Goal: Check status: Check status

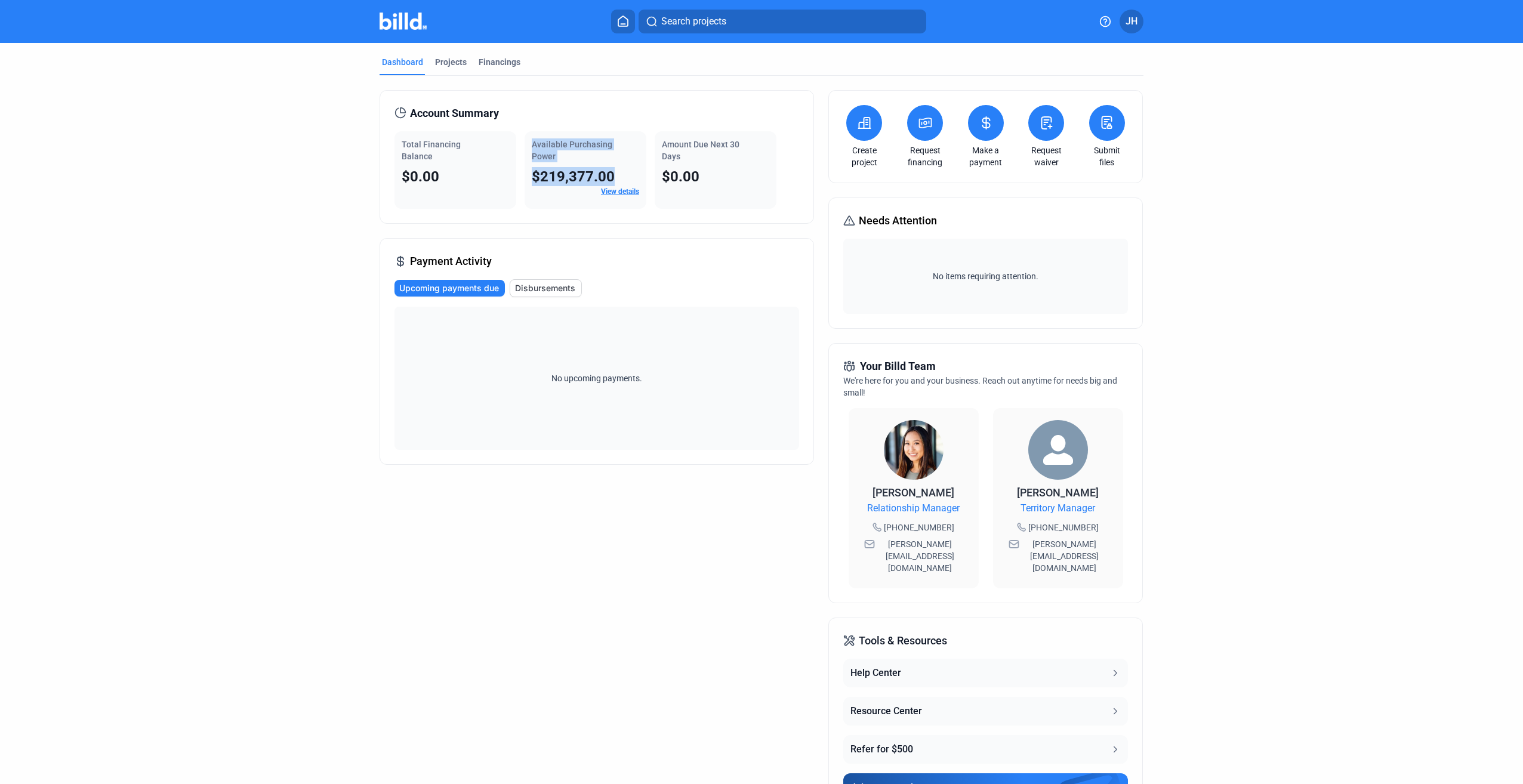
drag, startPoint x: 630, startPoint y: 172, endPoint x: 510, endPoint y: 173, distance: 120.0
click at [510, 173] on div "Total Financing Balance $0.00 Available Purchasing Power $219,377.00 View detai…" at bounding box center [597, 170] width 405 height 77
click at [696, 256] on div "Payment Activity Upcoming payments due Disbursements No upcoming payments." at bounding box center [597, 351] width 434 height 227
click at [455, 54] on mat-tab-group "Dashboard Projects Financings Account Summary Total Financing Balance $0.00 Ava…" at bounding box center [762, 449] width 764 height 813
click at [458, 70] on div "Projects" at bounding box center [450, 66] width 37 height 19
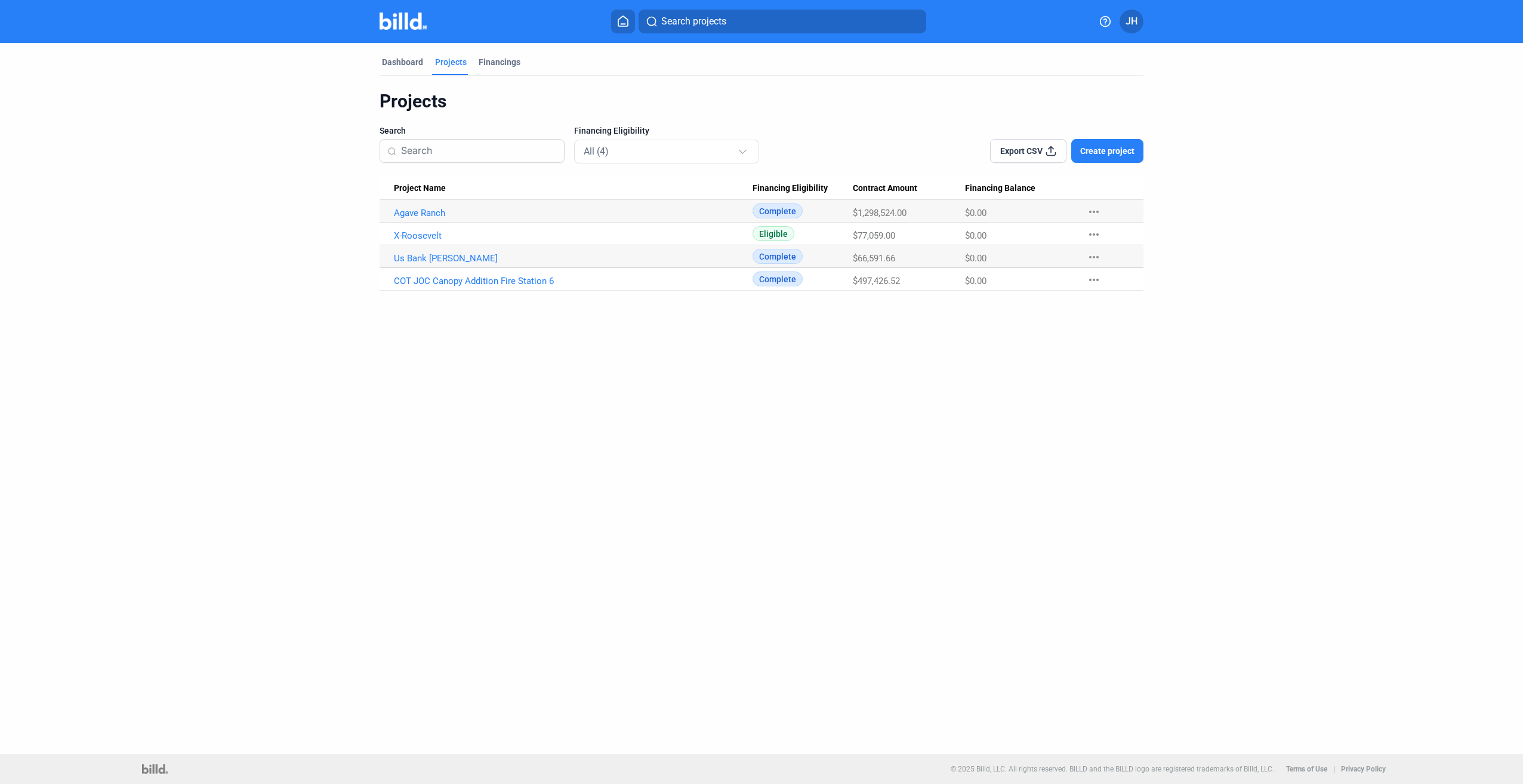
drag, startPoint x: 459, startPoint y: 71, endPoint x: 778, endPoint y: 106, distance: 320.9
click at [778, 106] on div "Projects" at bounding box center [762, 101] width 764 height 23
click at [496, 63] on div "Financings" at bounding box center [499, 62] width 42 height 12
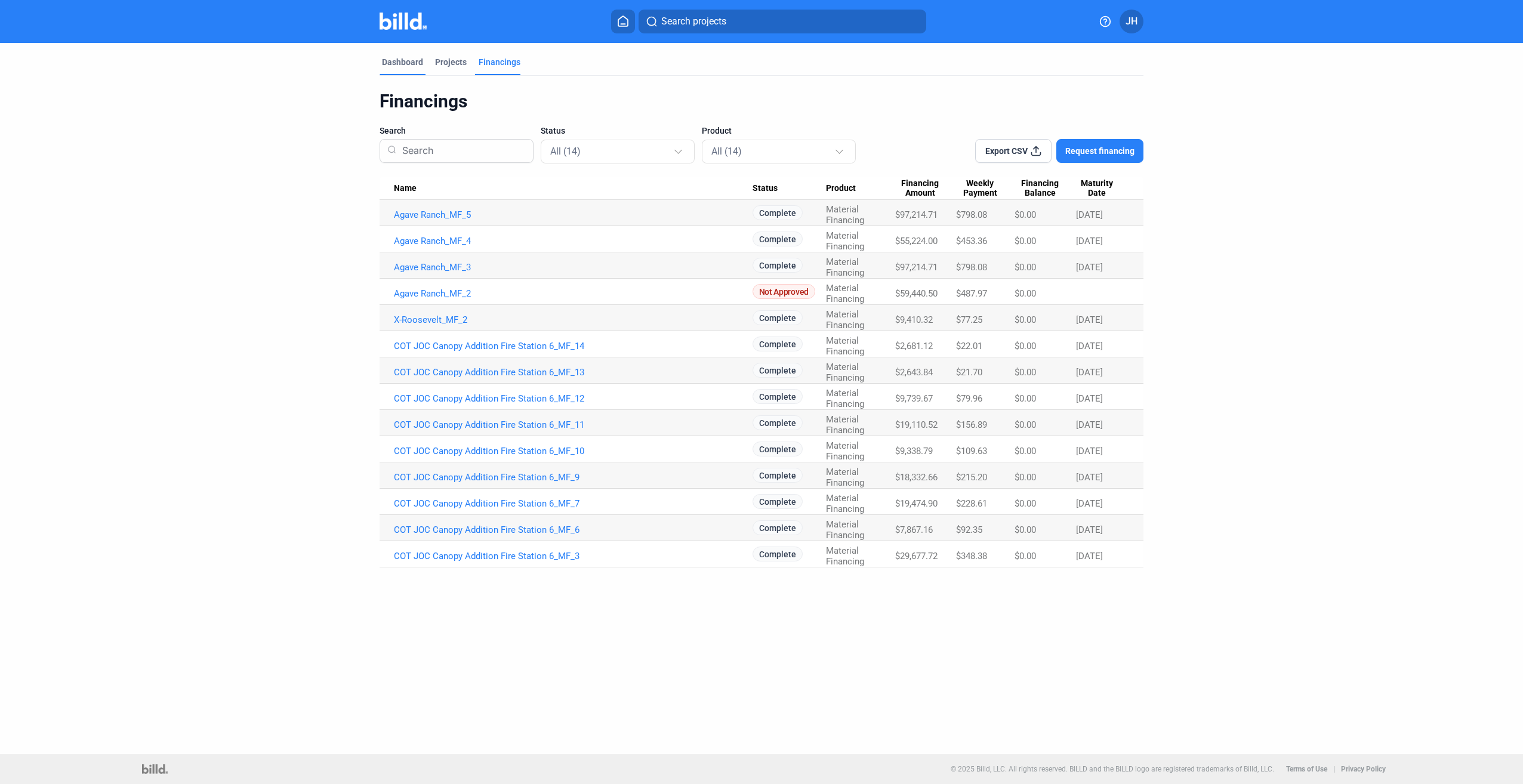
click at [403, 58] on div "Dashboard" at bounding box center [403, 62] width 41 height 12
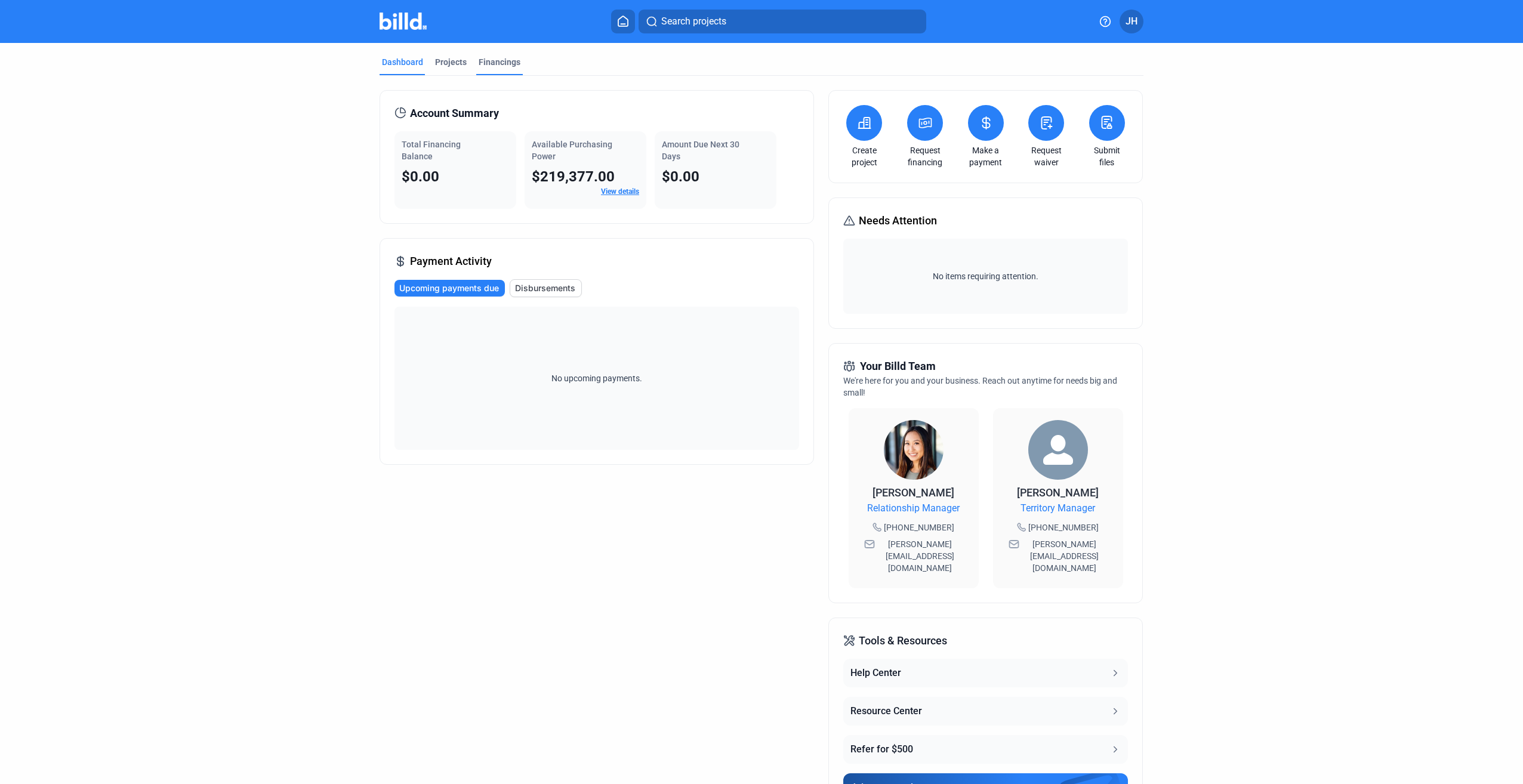
click at [506, 70] on div "Financings" at bounding box center [499, 66] width 46 height 19
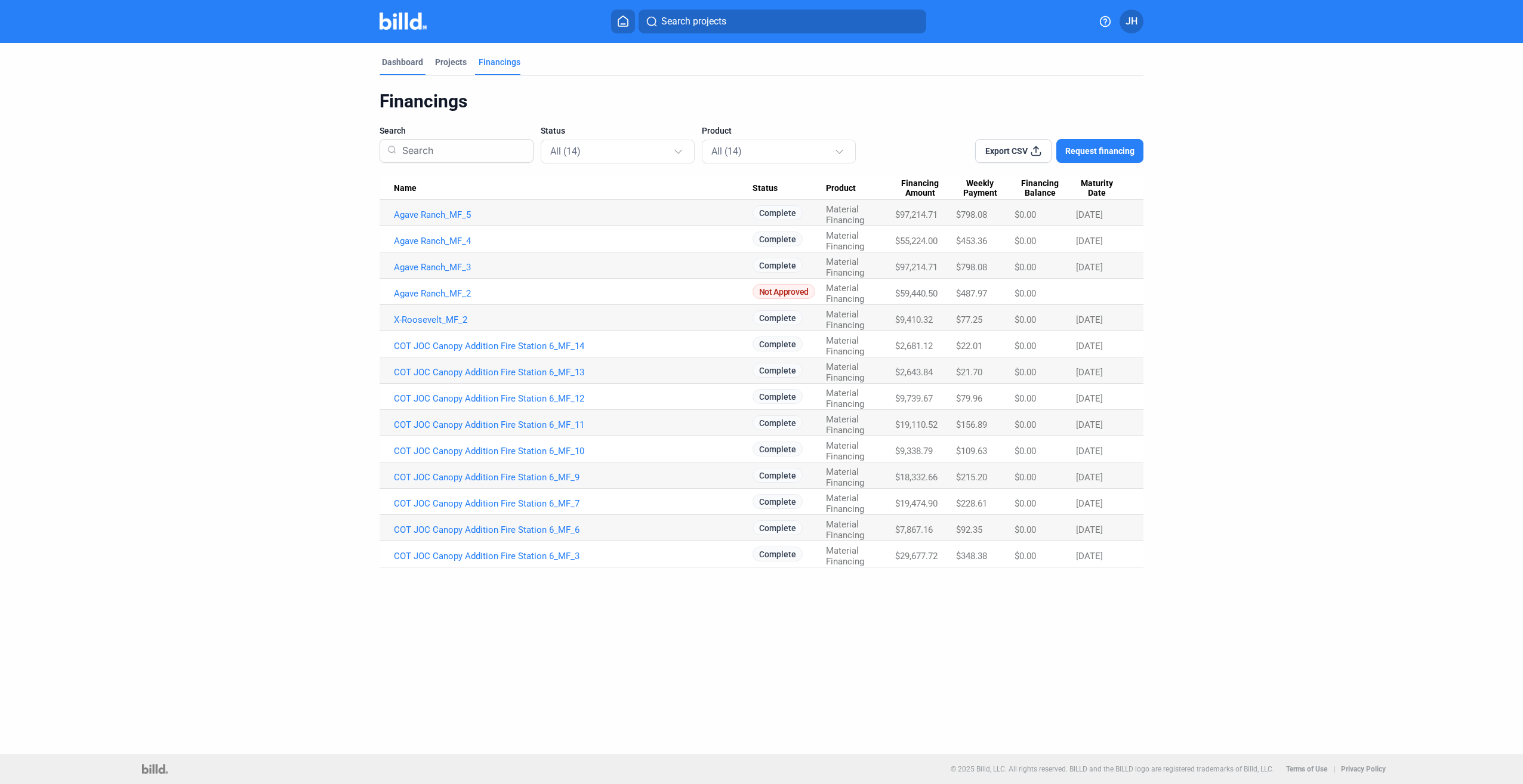
click at [404, 57] on div "Dashboard" at bounding box center [403, 62] width 41 height 12
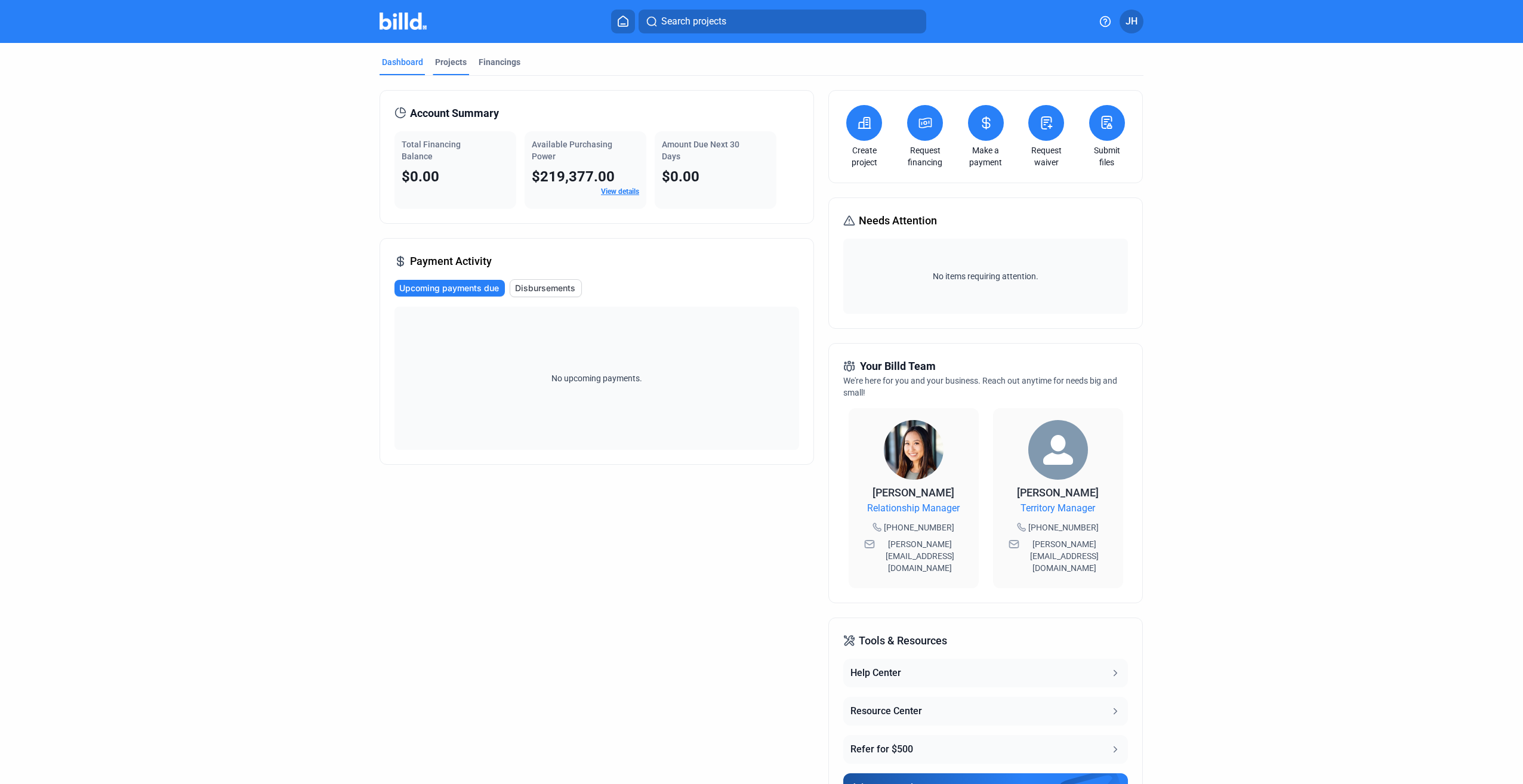
click at [450, 63] on div "Projects" at bounding box center [450, 62] width 32 height 12
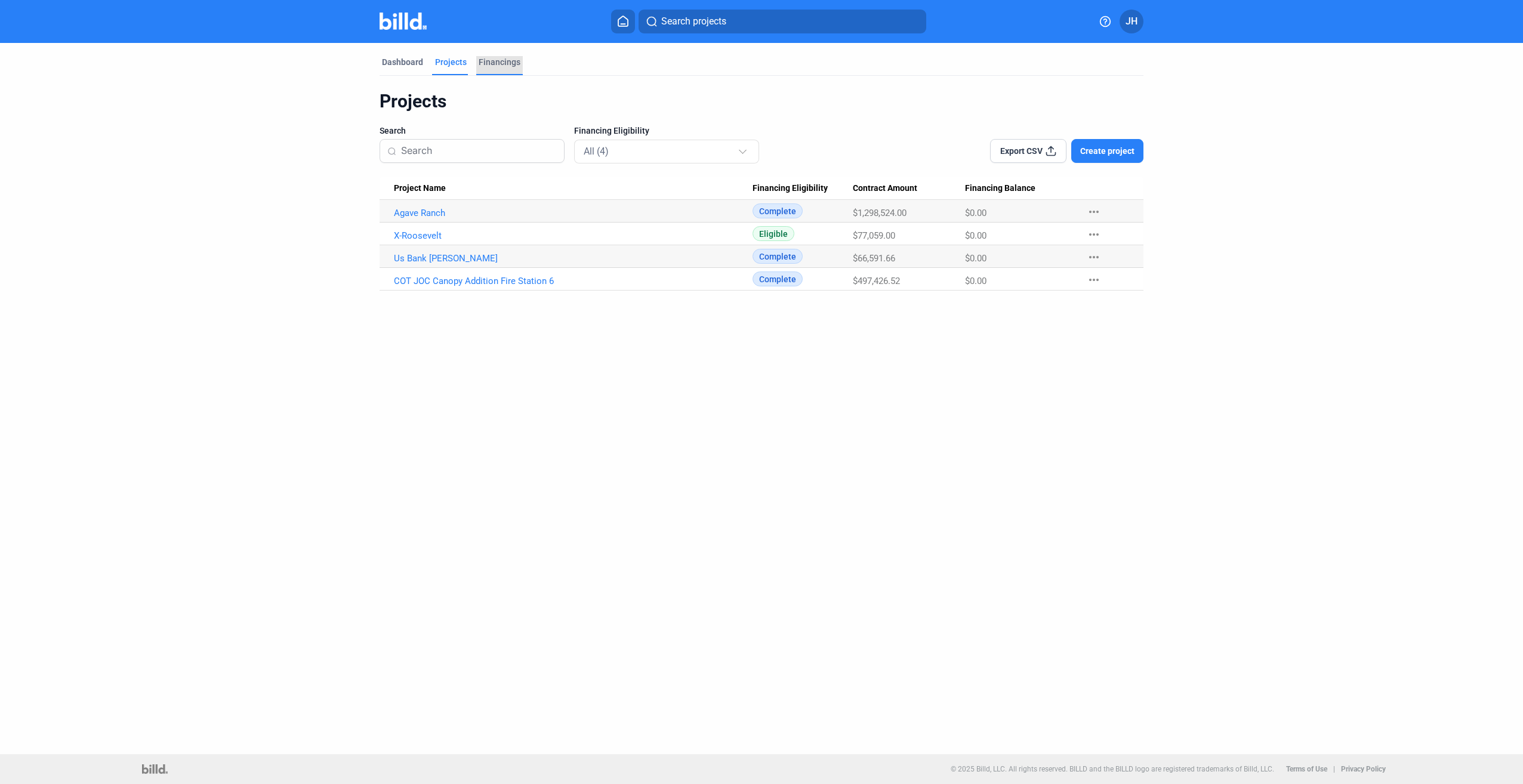
click at [494, 65] on div "Financings" at bounding box center [499, 62] width 42 height 12
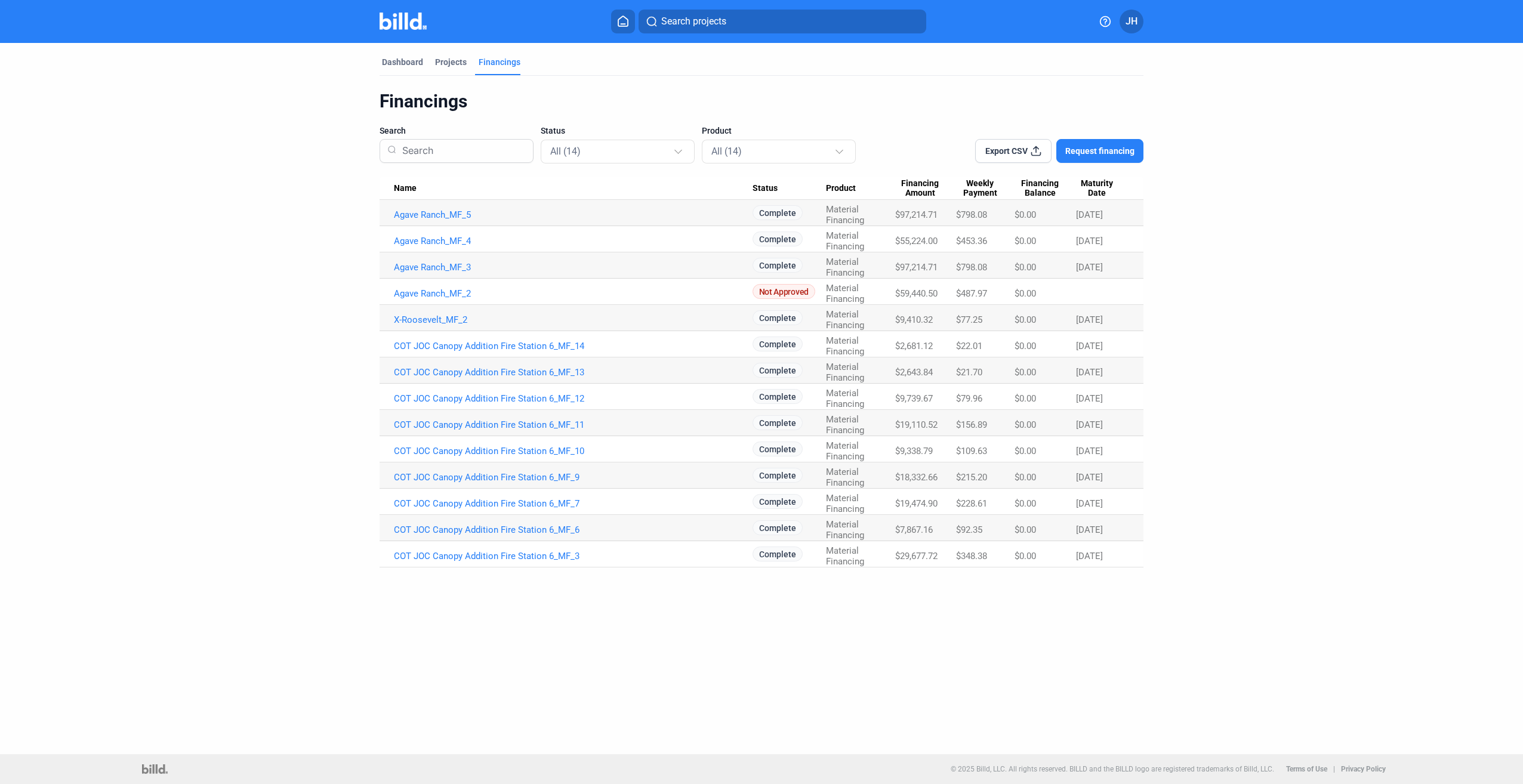
drag, startPoint x: 880, startPoint y: 220, endPoint x: 818, endPoint y: 220, distance: 62.0
click at [818, 220] on tr "Agave Ranch_MF_5 Complete Material Financing $97,214.71 $798.08 $0.00 [DATE]" at bounding box center [762, 213] width 764 height 26
drag, startPoint x: 818, startPoint y: 220, endPoint x: 869, endPoint y: 271, distance: 72.1
click at [868, 225] on div "Material Financing" at bounding box center [861, 214] width 69 height 22
drag, startPoint x: 869, startPoint y: 271, endPoint x: 822, endPoint y: 211, distance: 76.2
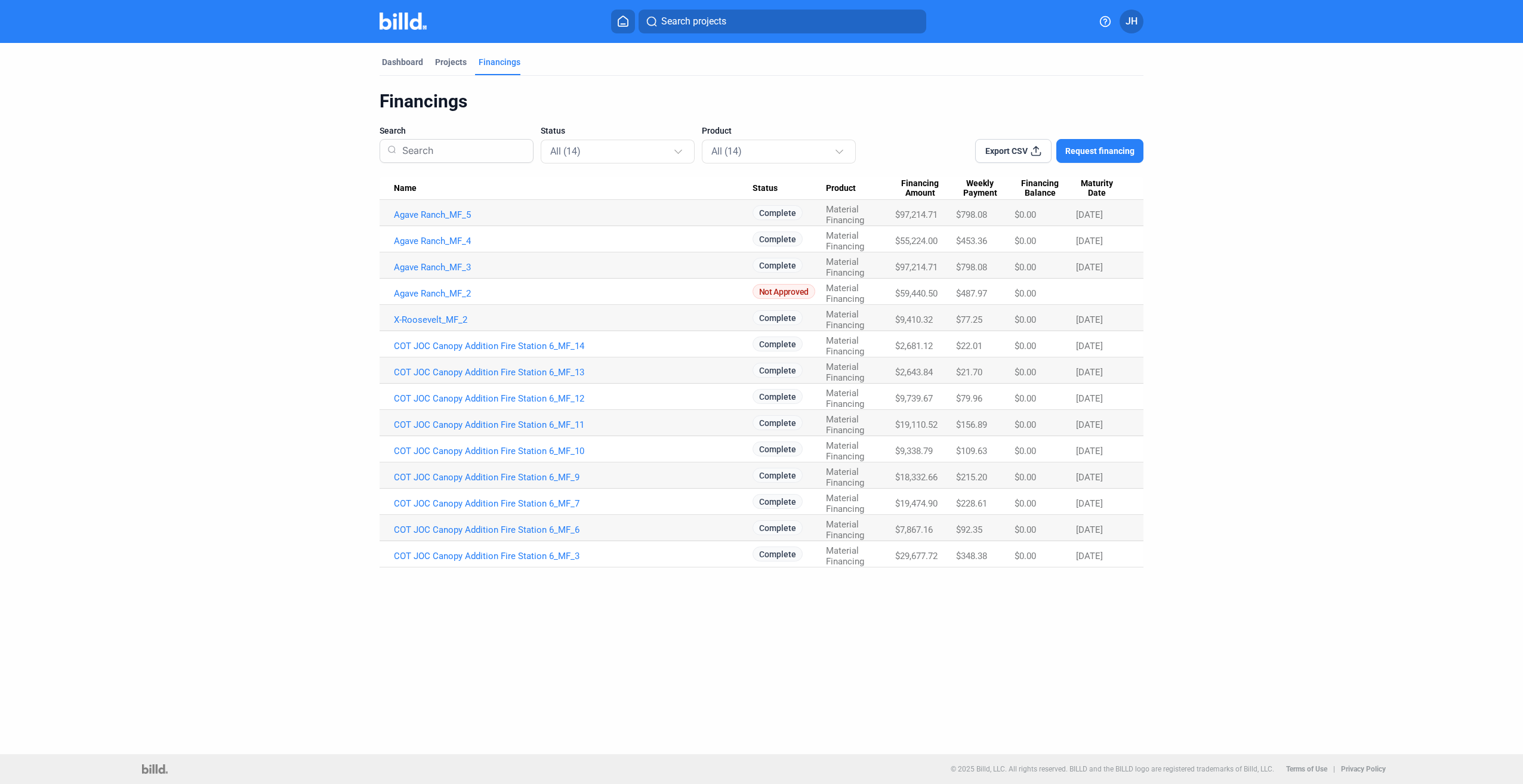
click at [822, 211] on tbody "Agave Ranch_MF_5 Complete Material Financing $97,214.71 $798.08 $0.00 [DATE] Ag…" at bounding box center [762, 383] width 764 height 367
click at [342, 209] on dashboard "Dashboard Projects Financings Financings Search Status All (14) Product All (14…" at bounding box center [762, 305] width 1371 height 525
click at [1140, 19] on button "JH" at bounding box center [1131, 21] width 24 height 24
click at [1205, 65] on div at bounding box center [762, 392] width 1523 height 784
click at [447, 66] on div "Projects" at bounding box center [450, 62] width 32 height 12
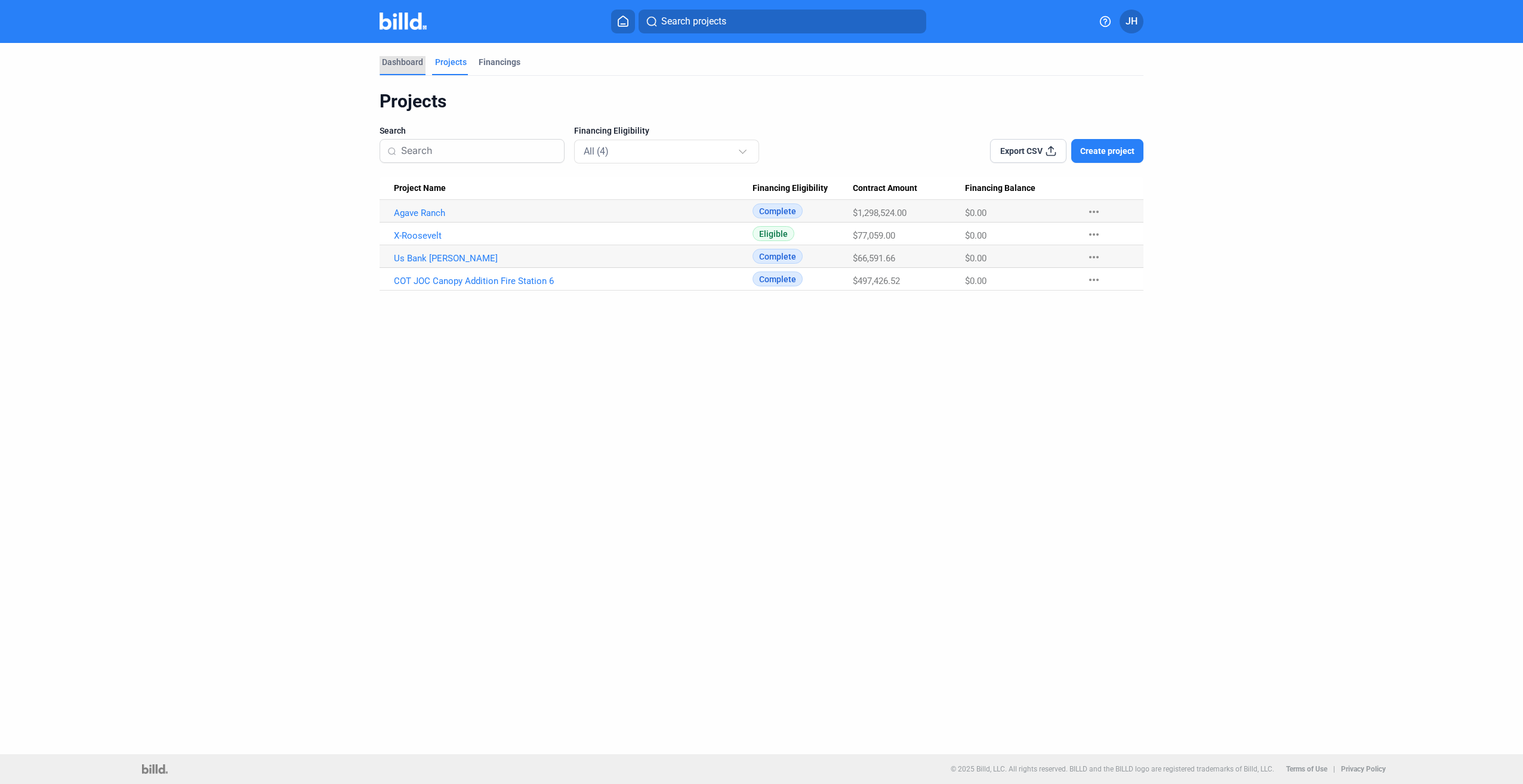
click at [395, 59] on div "Dashboard" at bounding box center [403, 62] width 41 height 12
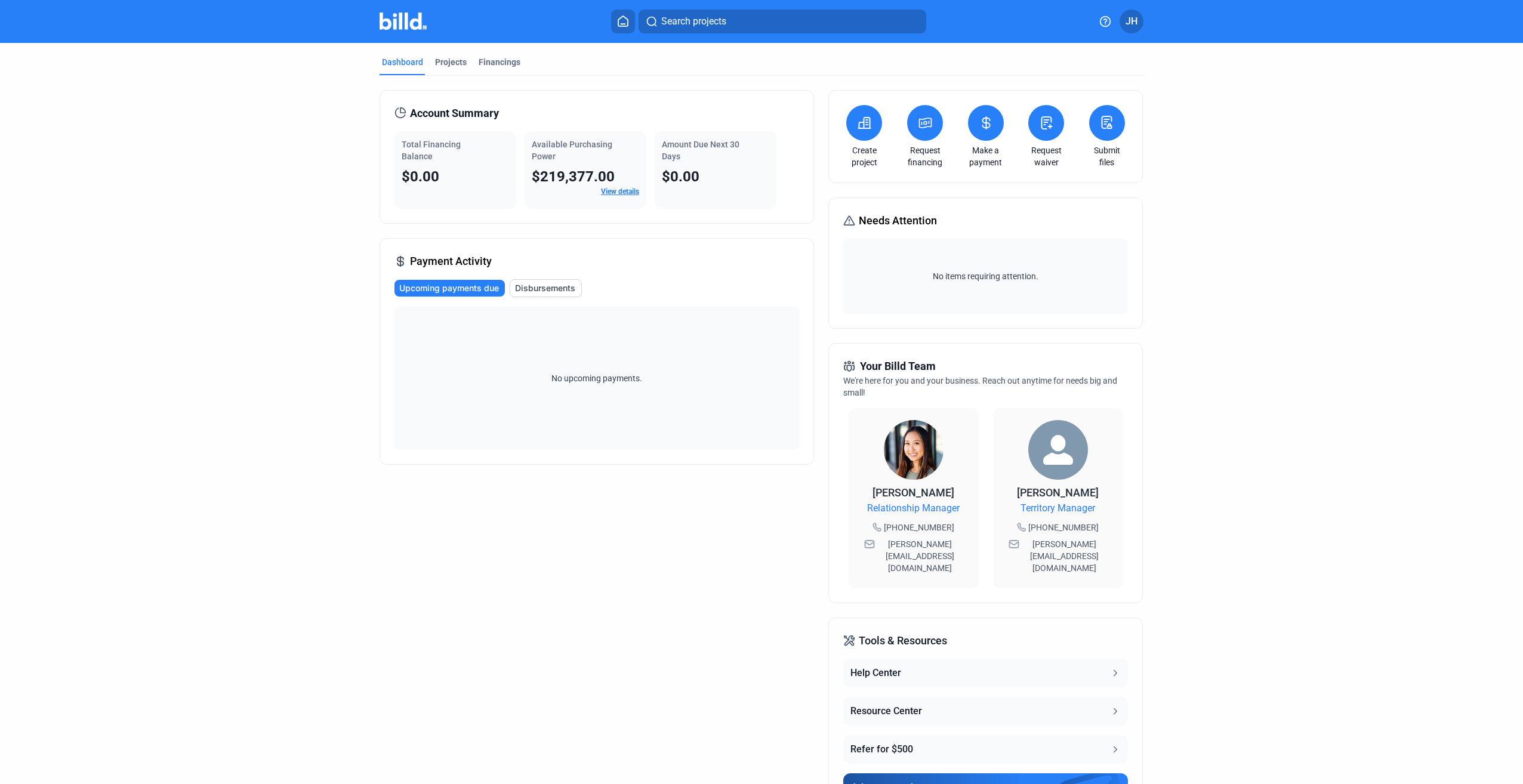
drag, startPoint x: 643, startPoint y: 194, endPoint x: 522, endPoint y: 138, distance: 133.3
click at [525, 138] on div "Available Purchasing Power $219,377.00 View details" at bounding box center [586, 170] width 122 height 77
drag, startPoint x: 522, startPoint y: 138, endPoint x: 507, endPoint y: 118, distance: 25.0
click at [507, 118] on div "Account Summary" at bounding box center [597, 113] width 405 height 17
drag, startPoint x: 698, startPoint y: 366, endPoint x: 488, endPoint y: 362, distance: 210.0
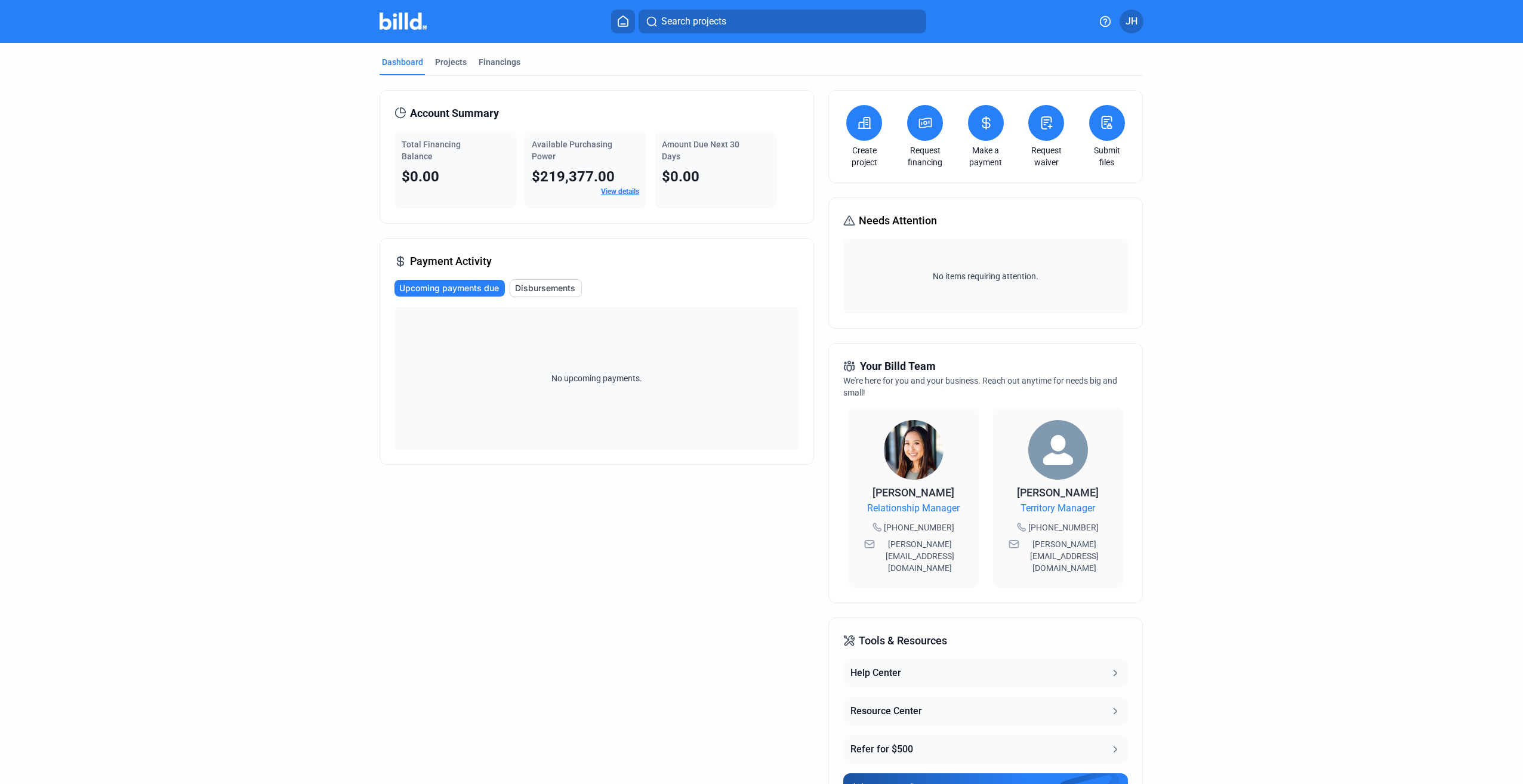
click at [488, 362] on div "No upcoming payments." at bounding box center [597, 378] width 405 height 143
drag, startPoint x: 742, startPoint y: 396, endPoint x: 421, endPoint y: 367, distance: 322.3
click at [421, 367] on div "No upcoming payments." at bounding box center [597, 378] width 405 height 143
click at [423, 365] on div "No upcoming payments." at bounding box center [597, 378] width 405 height 143
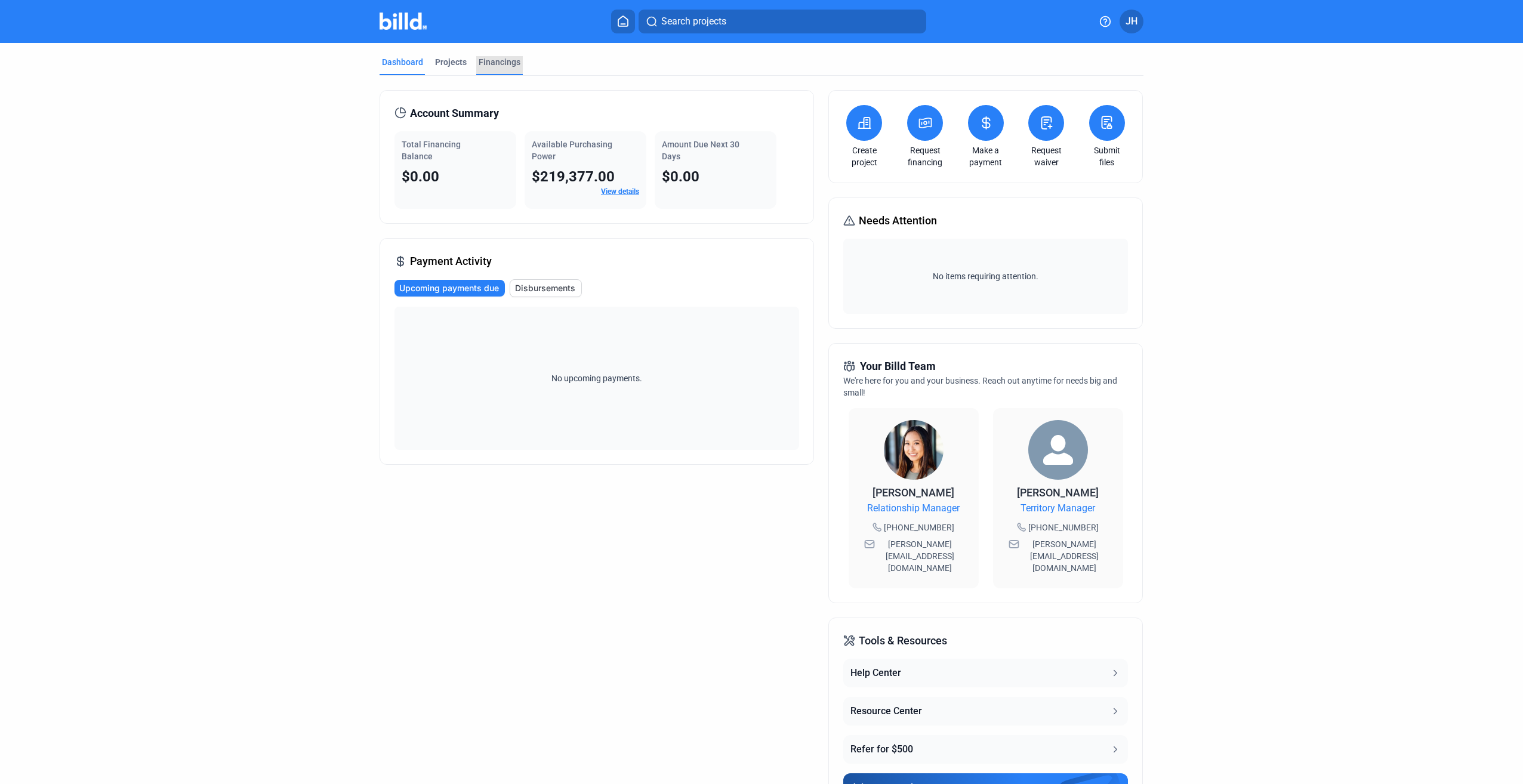
click at [501, 61] on div "Financings" at bounding box center [499, 62] width 42 height 12
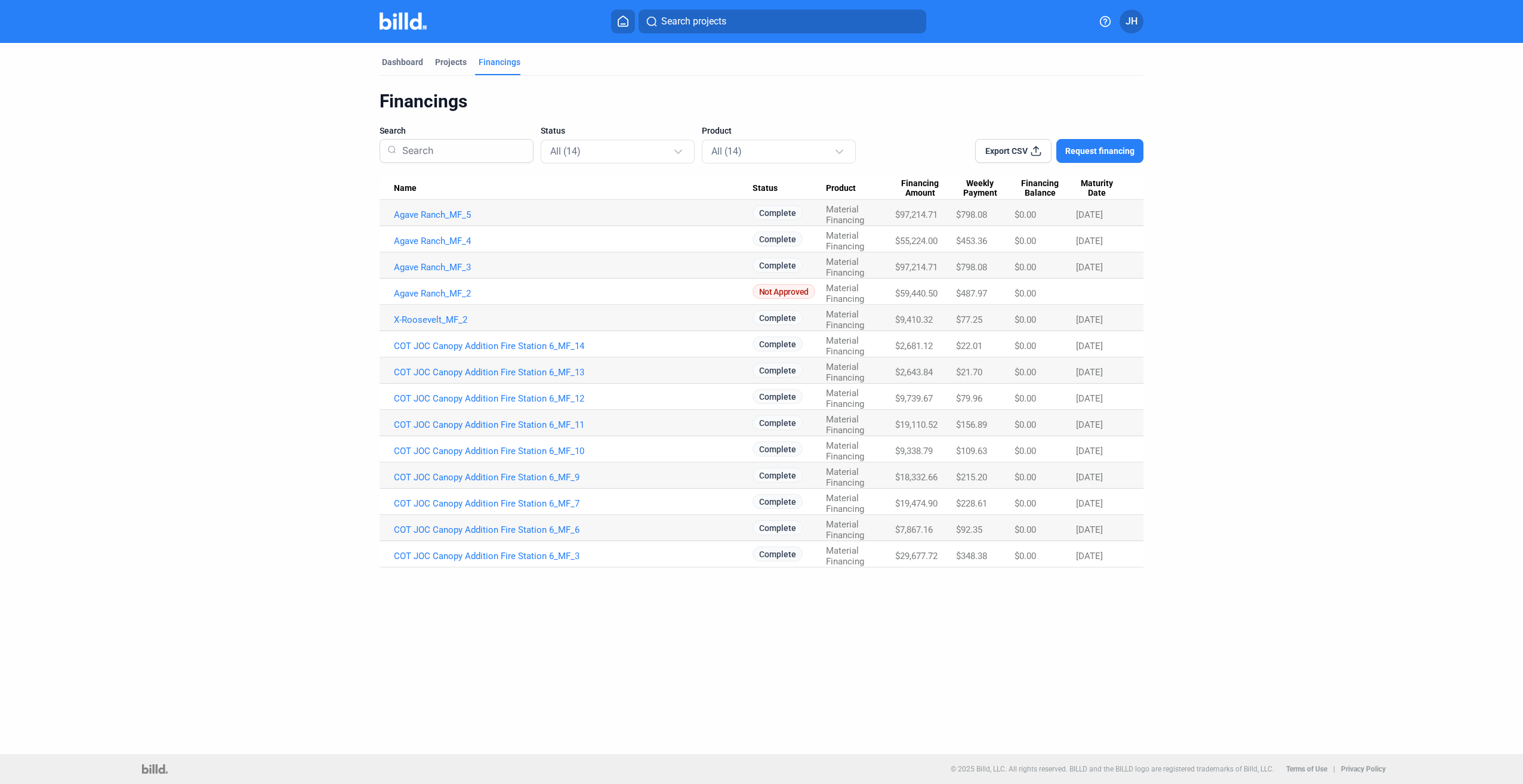
drag, startPoint x: 998, startPoint y: 561, endPoint x: 375, endPoint y: 216, distance: 712.1
click at [375, 216] on div "Dashboard Projects Financings Financings Search Status All (14) Product All (14…" at bounding box center [762, 305] width 812 height 525
drag, startPoint x: 375, startPoint y: 216, endPoint x: 359, endPoint y: 192, distance: 28.8
click at [359, 192] on div "Dashboard Projects Financings Financings Search Status All (14) Product All (14…" at bounding box center [762, 305] width 812 height 525
